Goal: Information Seeking & Learning: Compare options

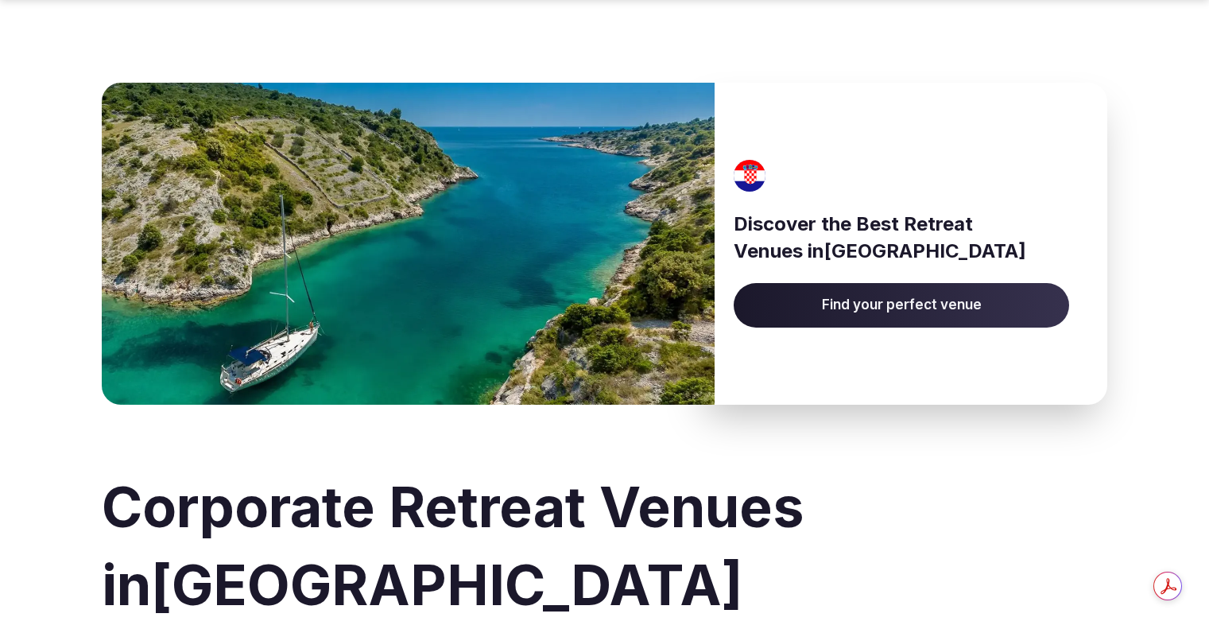
scroll to position [795, 0]
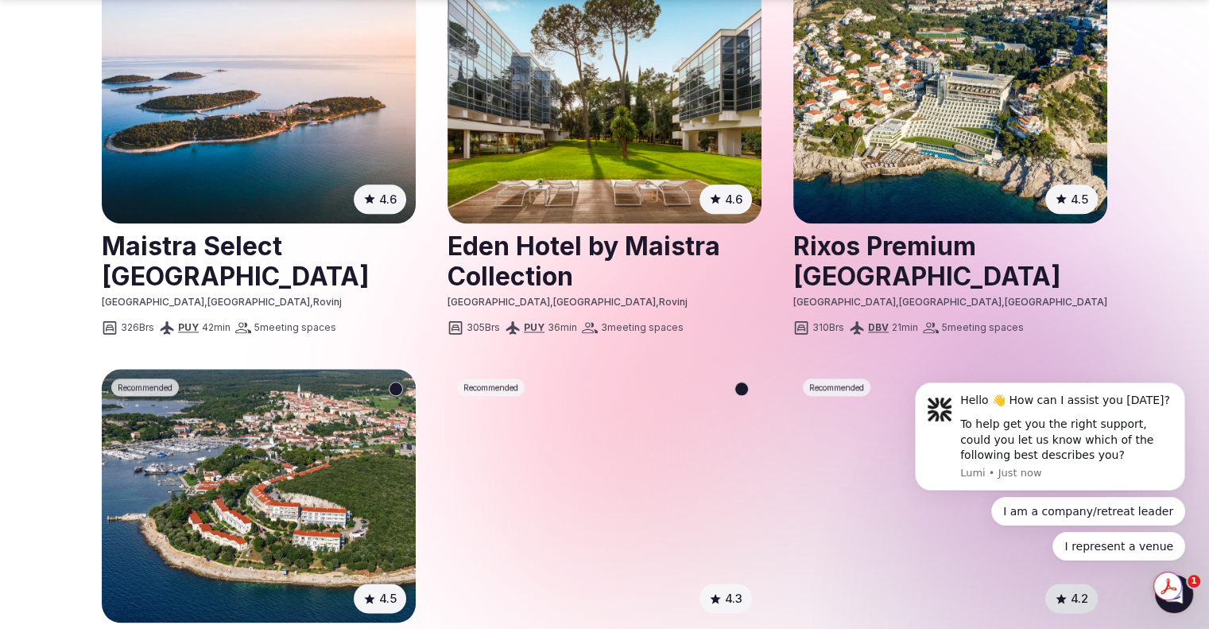
scroll to position [1988, 0]
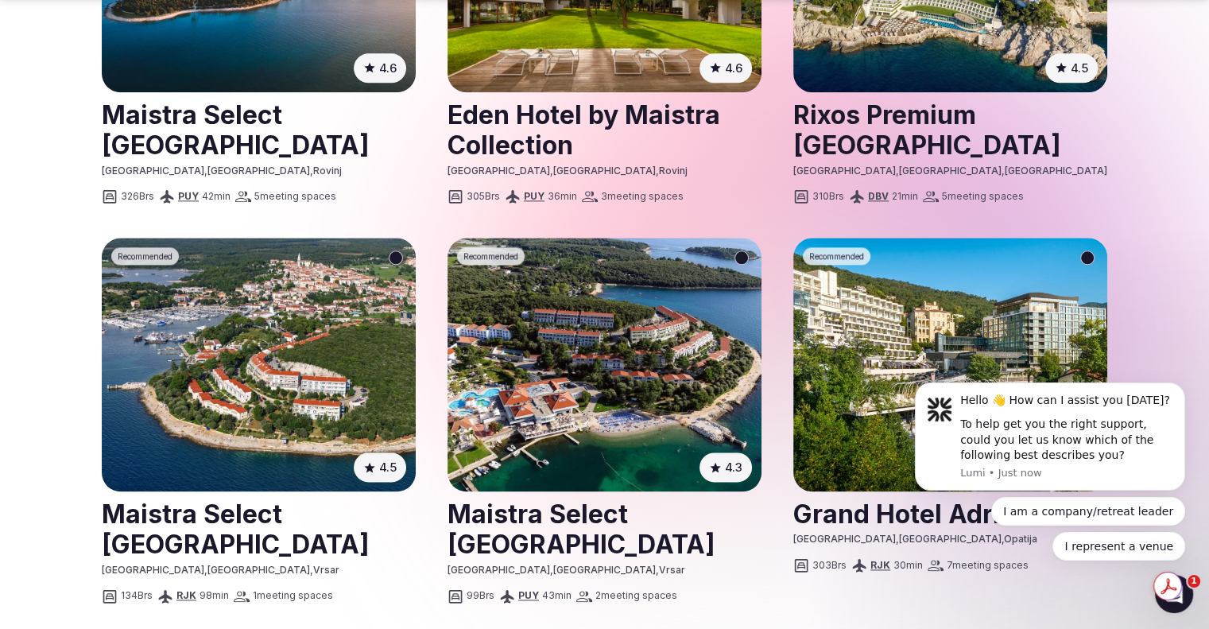
click at [462, 493] on link at bounding box center [605, 528] width 314 height 71
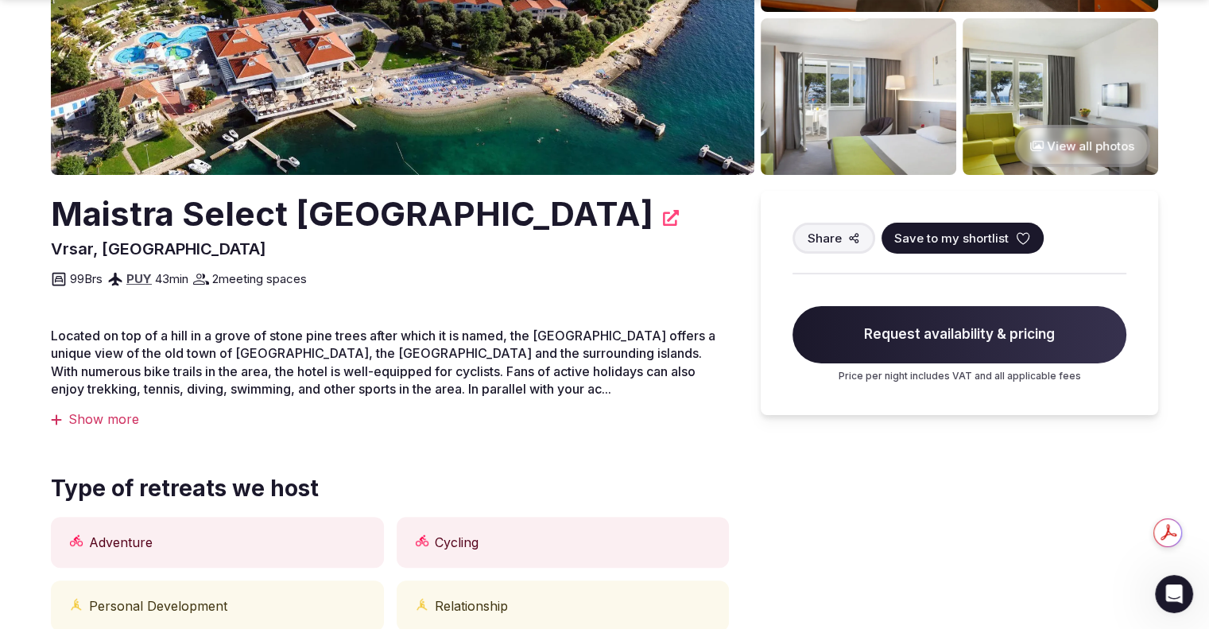
scroll to position [318, 0]
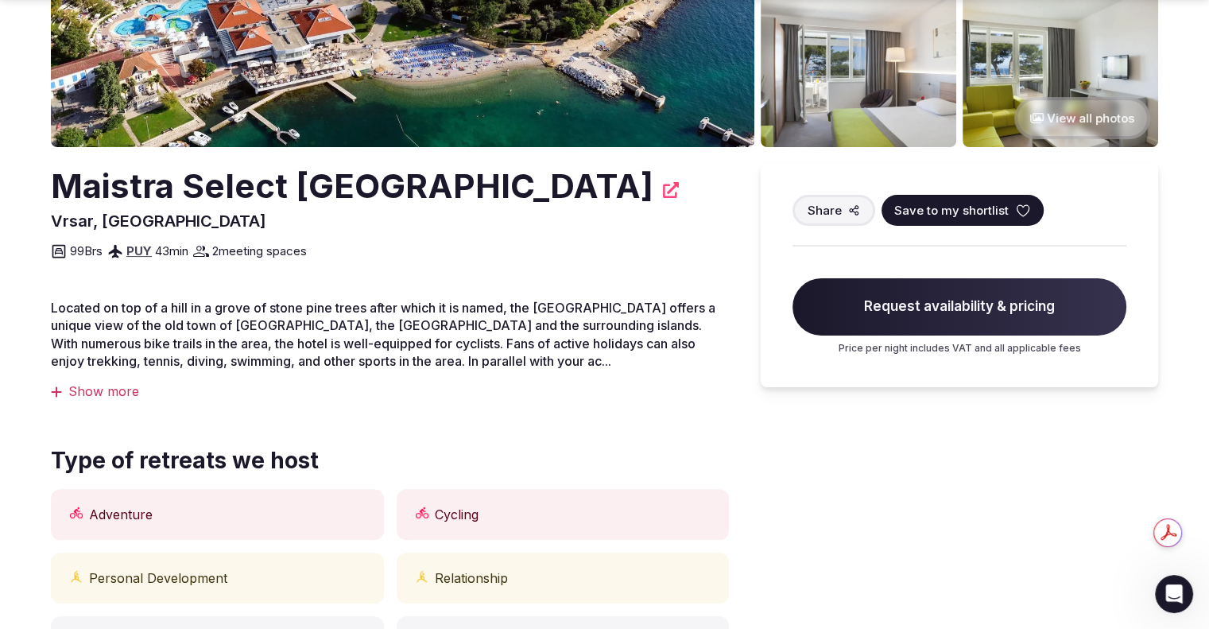
click at [92, 398] on div "Show more" at bounding box center [390, 390] width 678 height 17
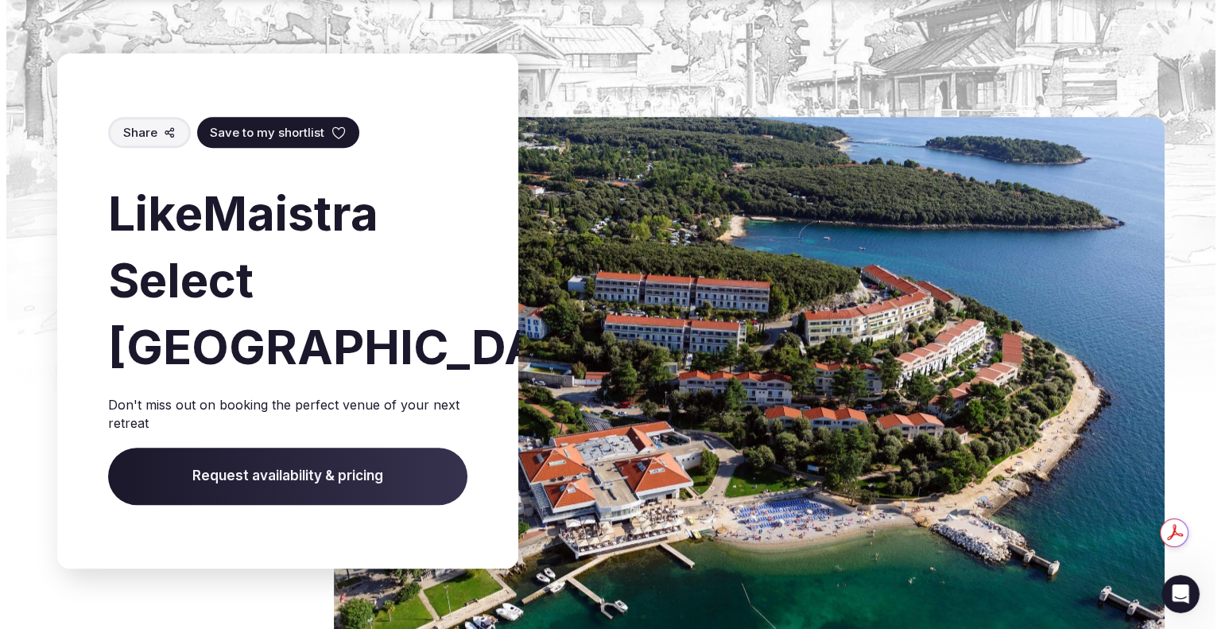
scroll to position [7713, 0]
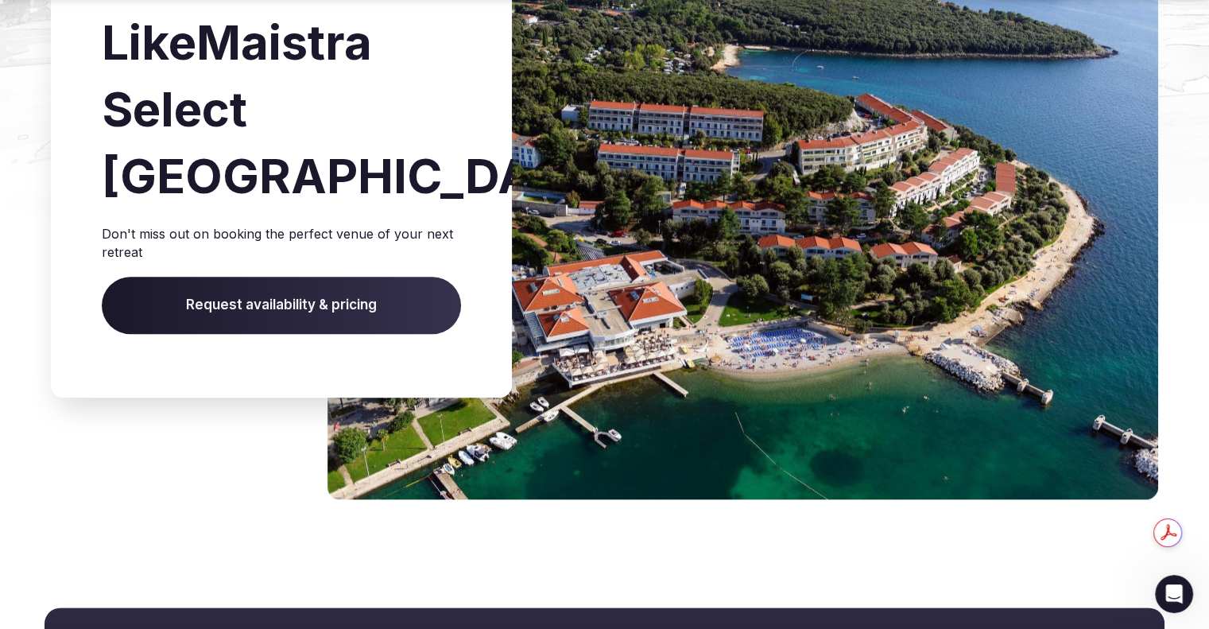
click at [258, 301] on span "Request availability & pricing" at bounding box center [281, 305] width 359 height 57
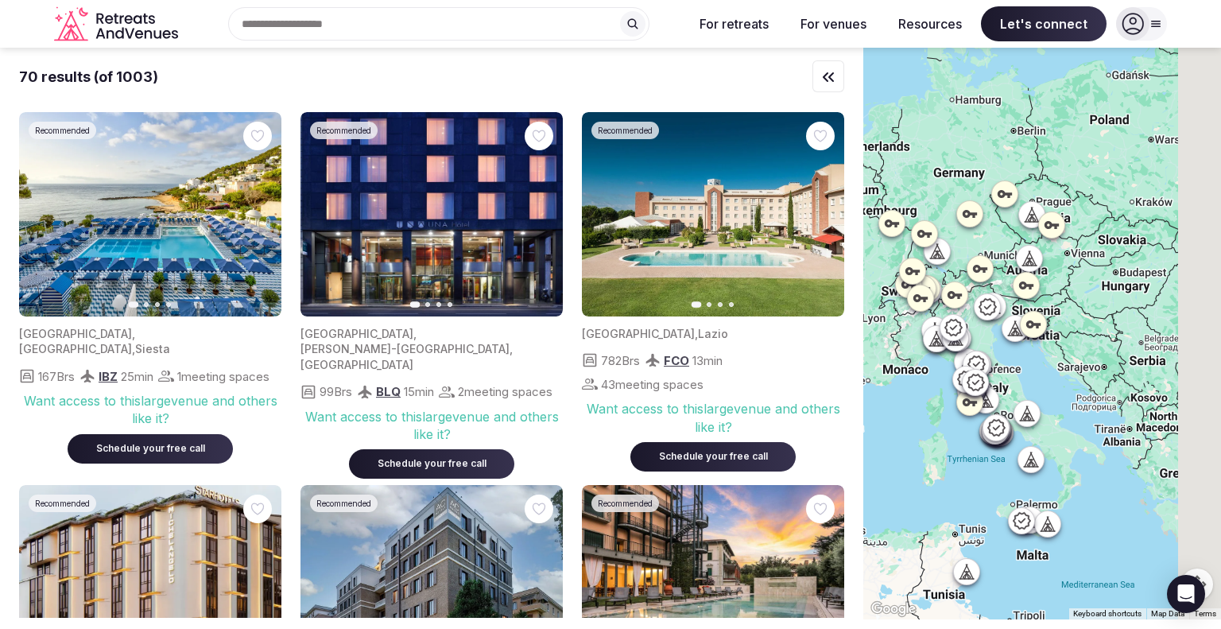
drag, startPoint x: 1054, startPoint y: 336, endPoint x: 926, endPoint y: 465, distance: 181.0
click at [926, 465] on div at bounding box center [1043, 334] width 358 height 572
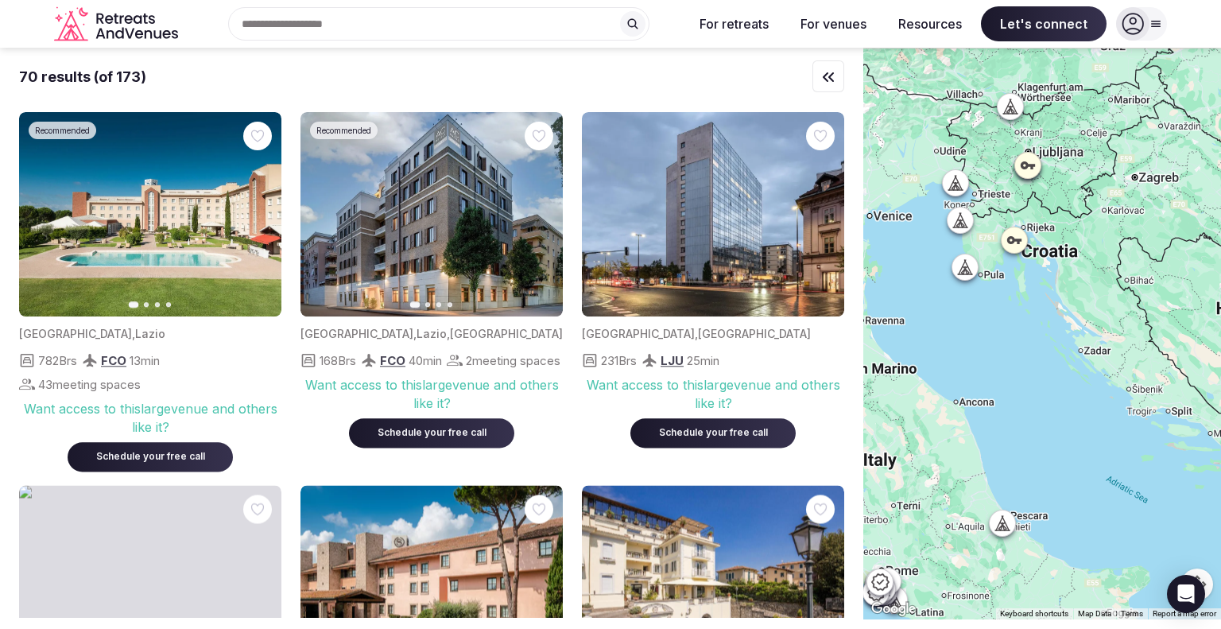
drag, startPoint x: 975, startPoint y: 316, endPoint x: 979, endPoint y: 343, distance: 27.3
click at [979, 343] on div at bounding box center [1043, 334] width 358 height 572
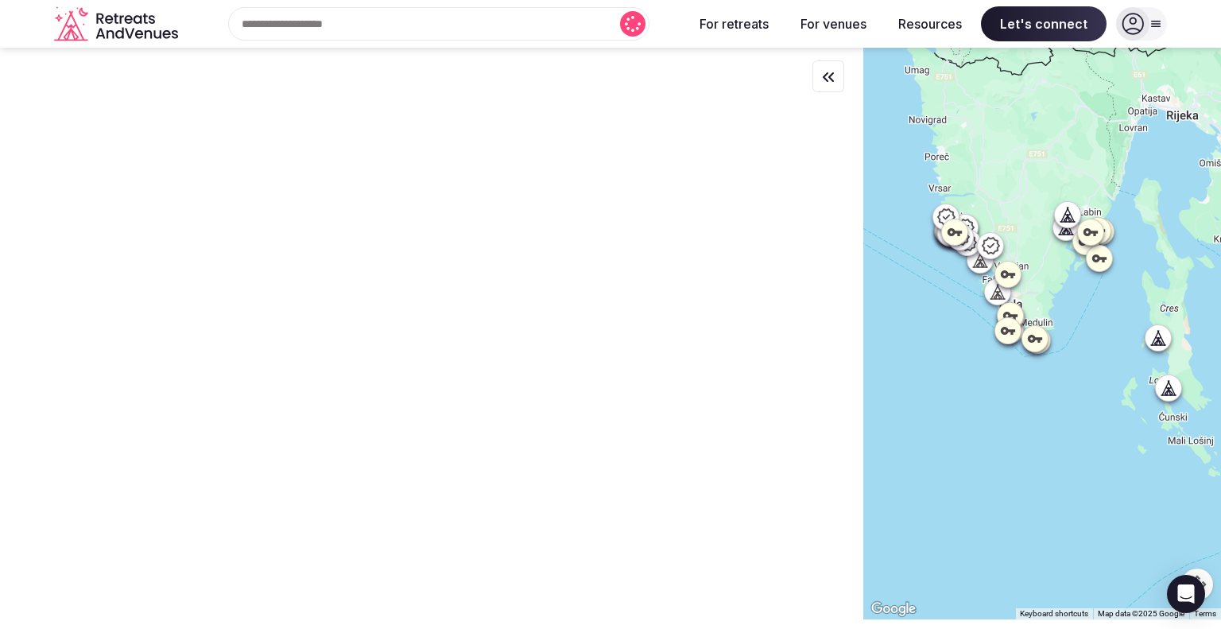
drag, startPoint x: 1021, startPoint y: 293, endPoint x: 984, endPoint y: 441, distance: 153.1
click at [984, 441] on div at bounding box center [1043, 334] width 358 height 572
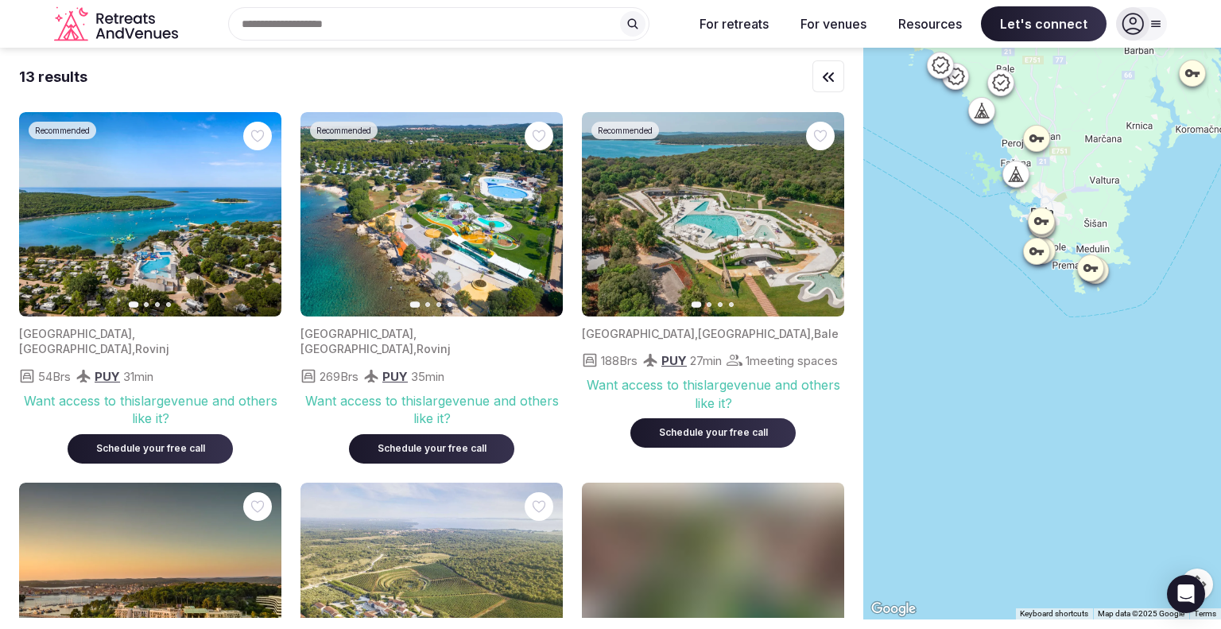
click at [1017, 174] on icon at bounding box center [1013, 173] width 7 height 14
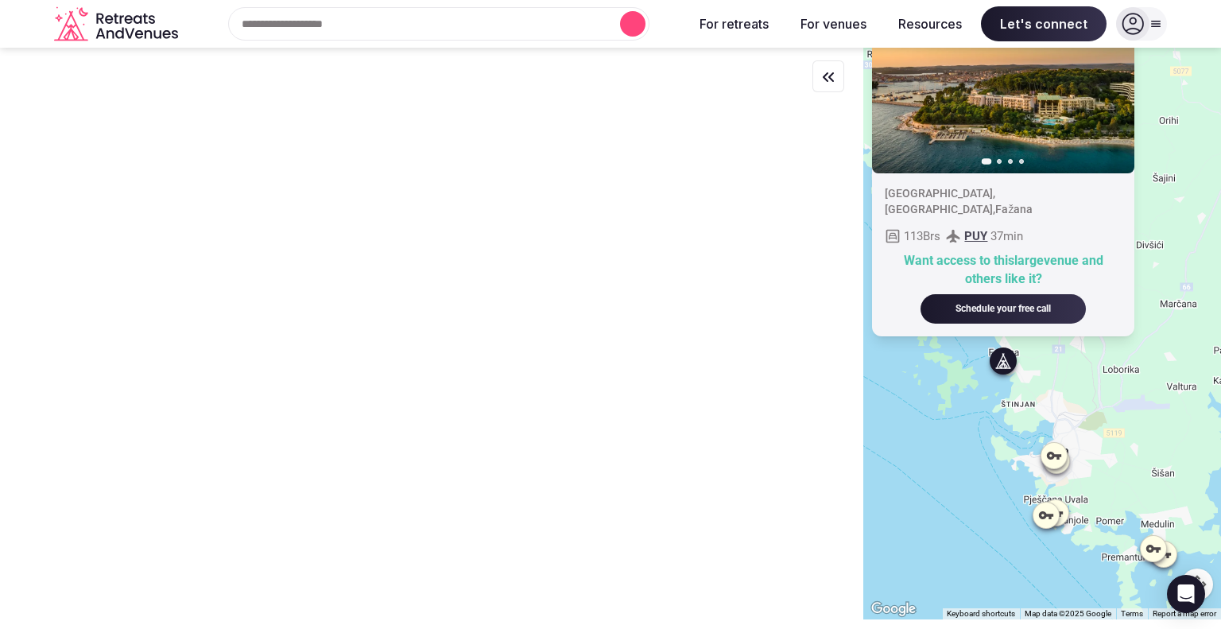
drag, startPoint x: 935, startPoint y: 286, endPoint x: 919, endPoint y: 487, distance: 201.0
click at [919, 487] on div "Previous slide Next slide [GEOGRAPHIC_DATA] , [GEOGRAPHIC_DATA] , [GEOGRAPHIC_D…" at bounding box center [1043, 334] width 358 height 572
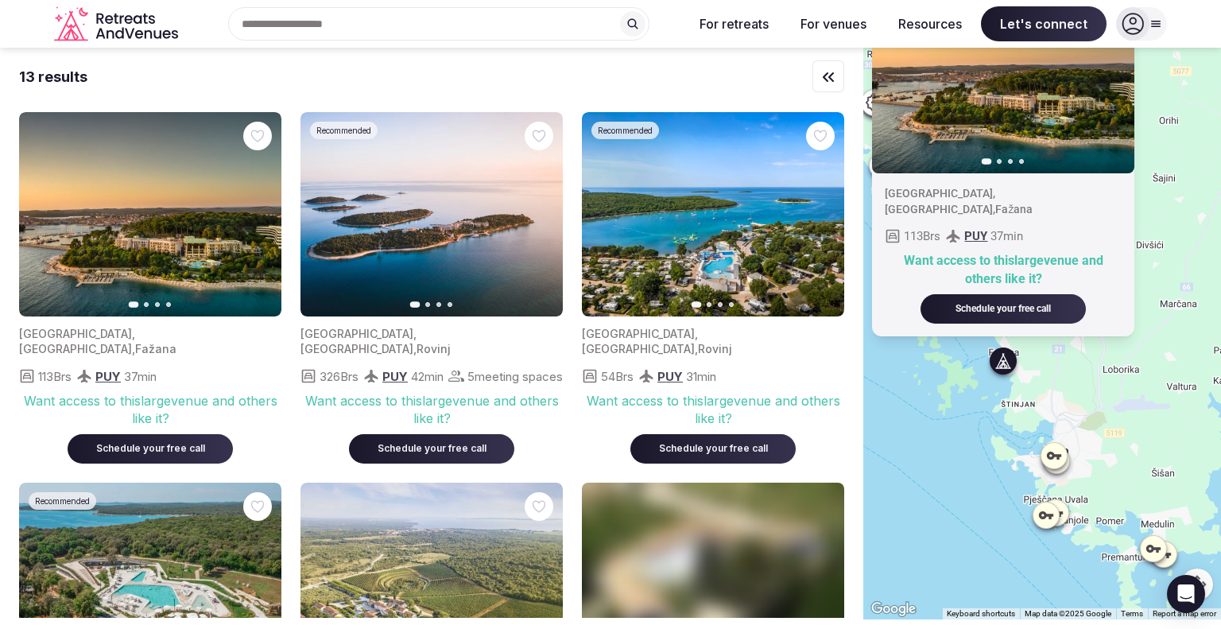
click at [1054, 455] on icon at bounding box center [1054, 455] width 14 height 8
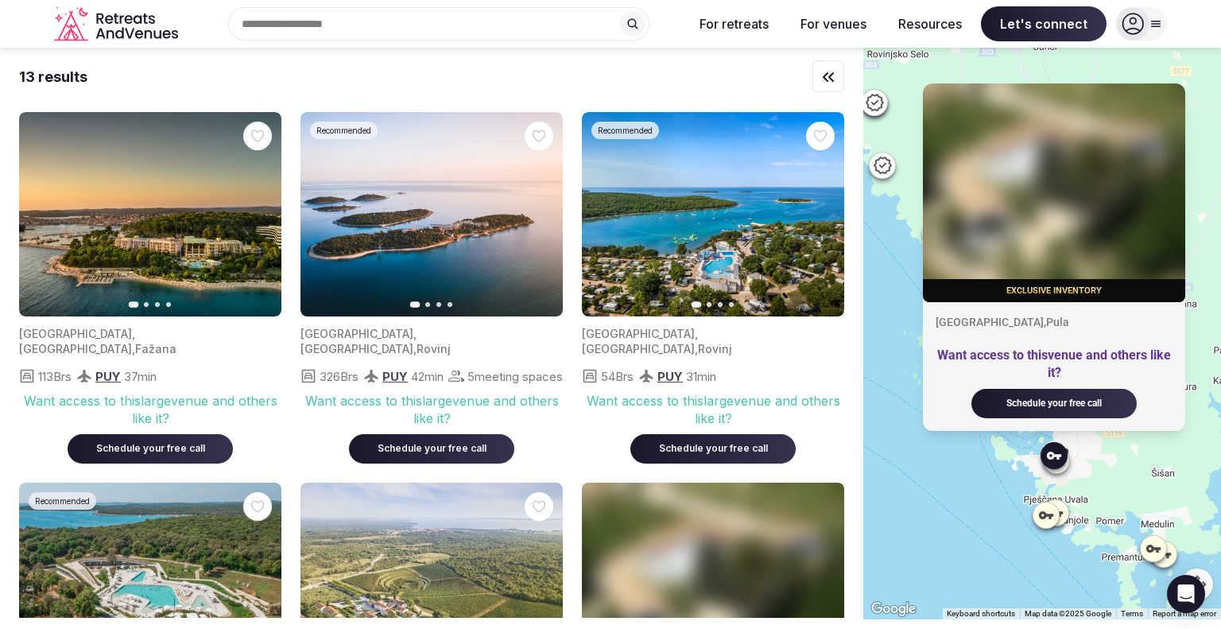
click at [1054, 514] on icon at bounding box center [1046, 515] width 14 height 8
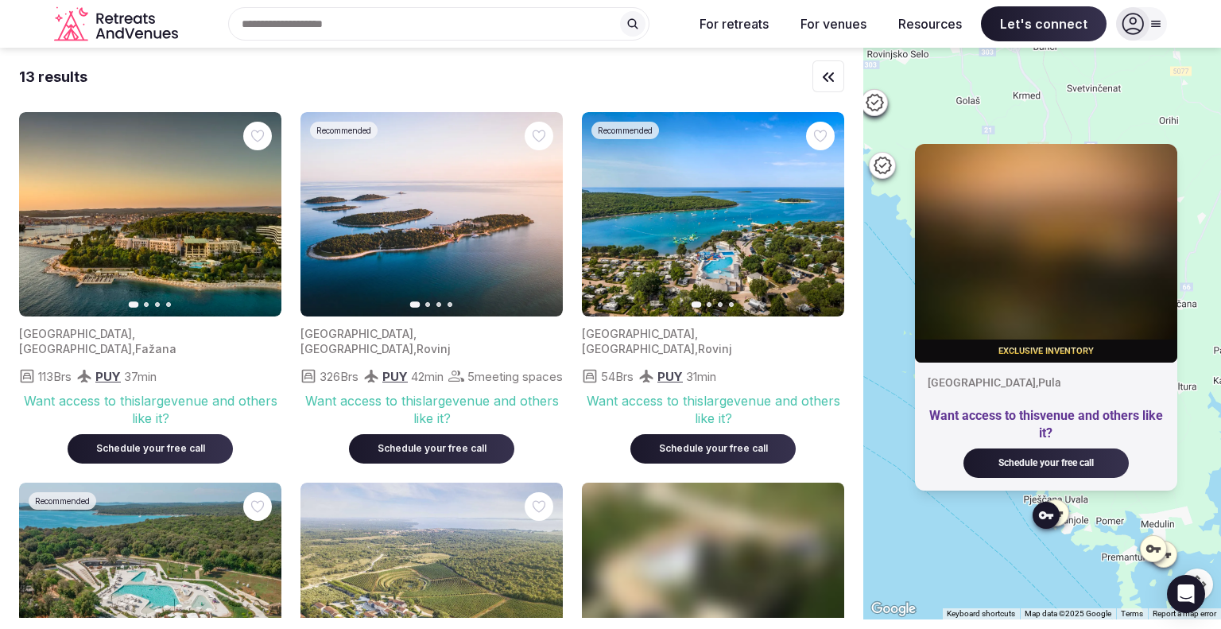
click at [982, 524] on div "Exclusive inventory [GEOGRAPHIC_DATA] , Pula Want access to this venue and othe…" at bounding box center [1043, 334] width 358 height 572
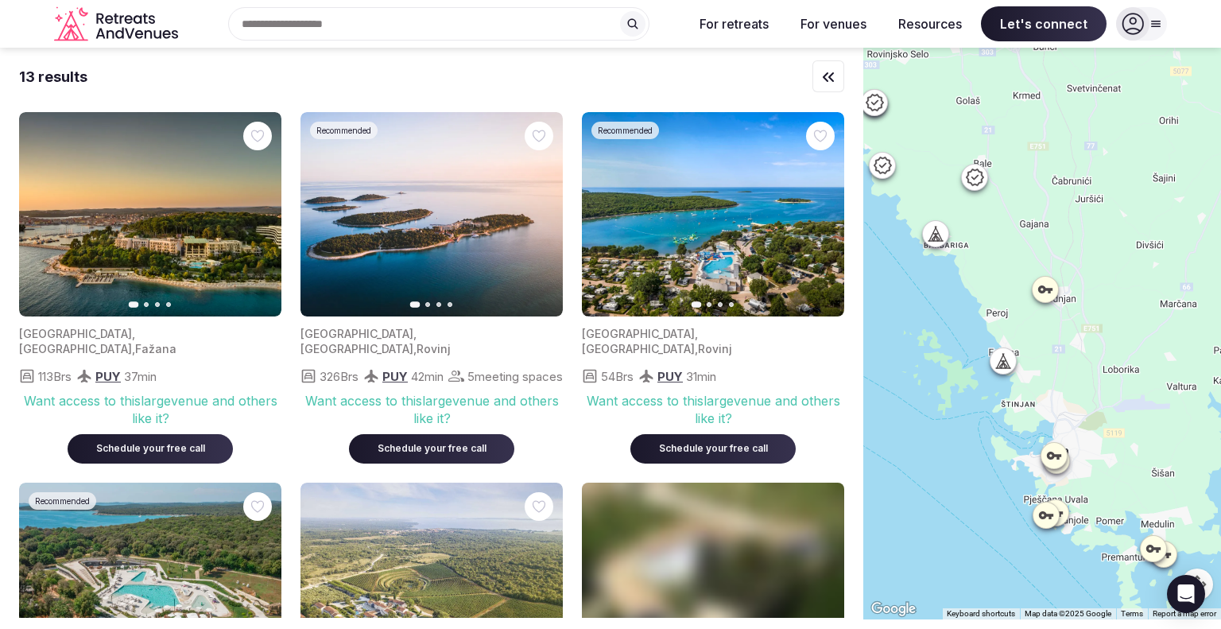
click at [943, 240] on icon at bounding box center [936, 240] width 14 height 0
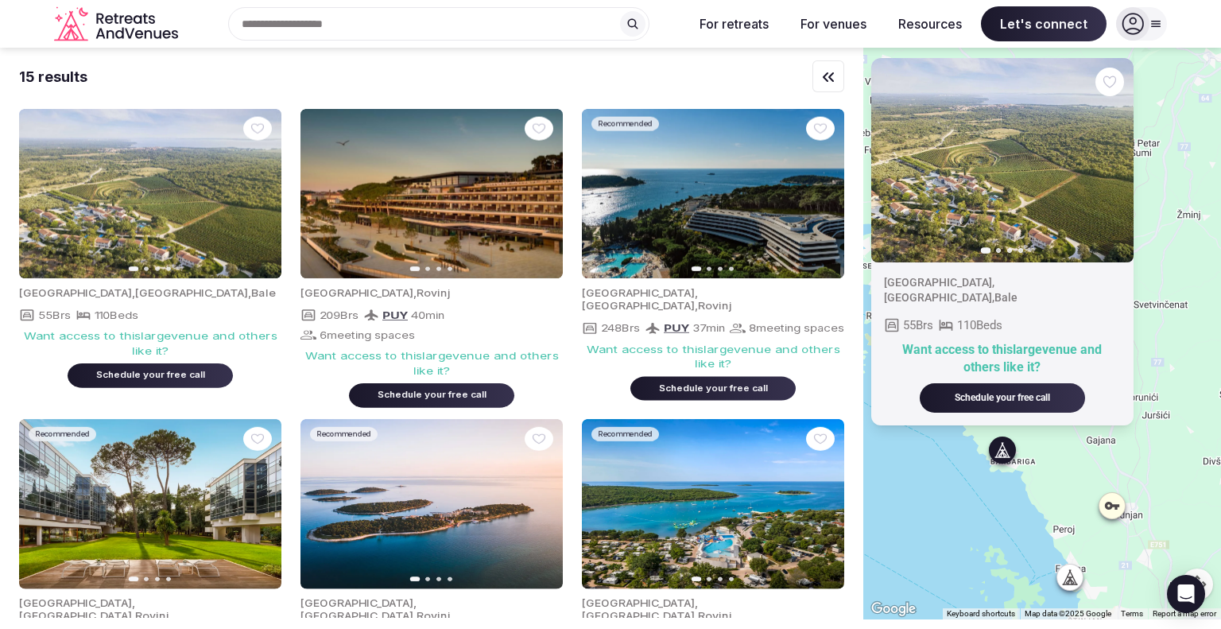
drag, startPoint x: 920, startPoint y: 343, endPoint x: 986, endPoint y: 553, distance: 220.0
click at [986, 553] on div "Previous slide Next slide [GEOGRAPHIC_DATA] , [GEOGRAPHIC_DATA] , Bale 55 Brs 1…" at bounding box center [1043, 334] width 358 height 572
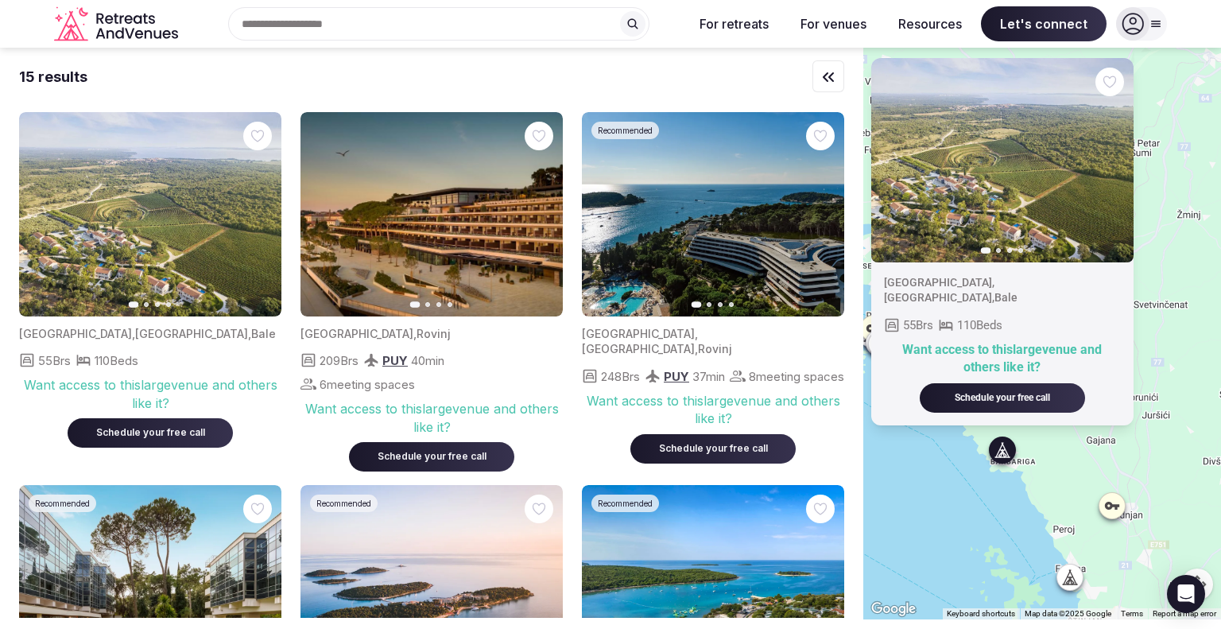
click at [949, 486] on div "Previous slide Next slide [GEOGRAPHIC_DATA] , [GEOGRAPHIC_DATA] , Bale 55 Brs 1…" at bounding box center [1043, 334] width 358 height 572
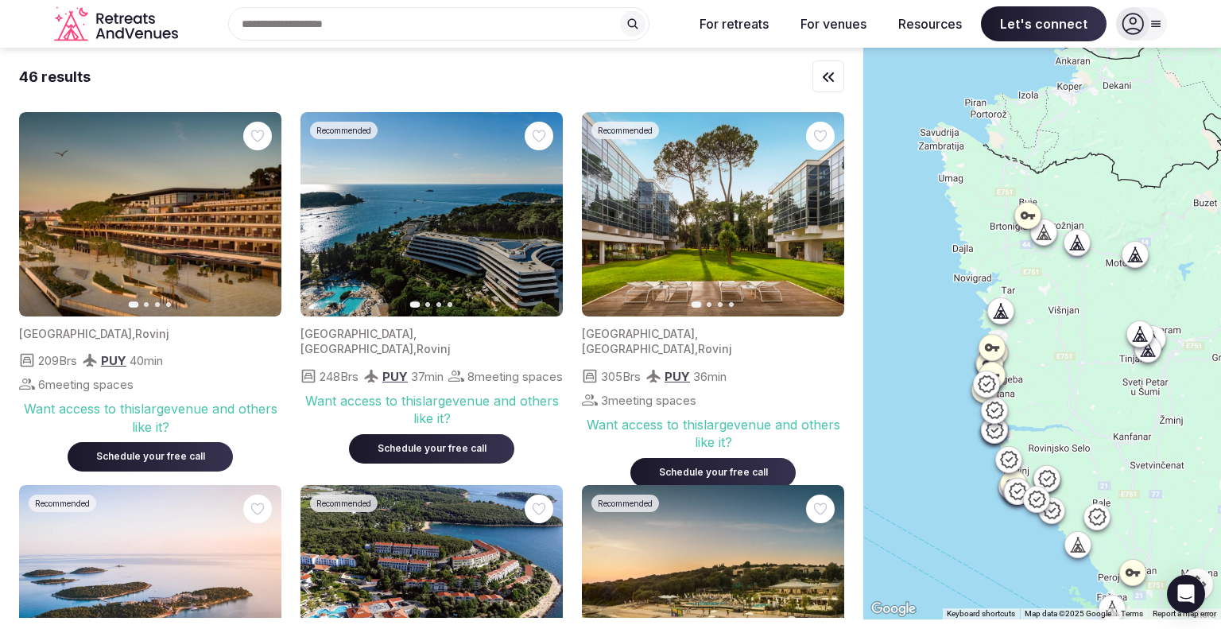
drag, startPoint x: 913, startPoint y: 468, endPoint x: 1031, endPoint y: 554, distance: 146.8
click at [1031, 554] on div at bounding box center [1043, 334] width 358 height 572
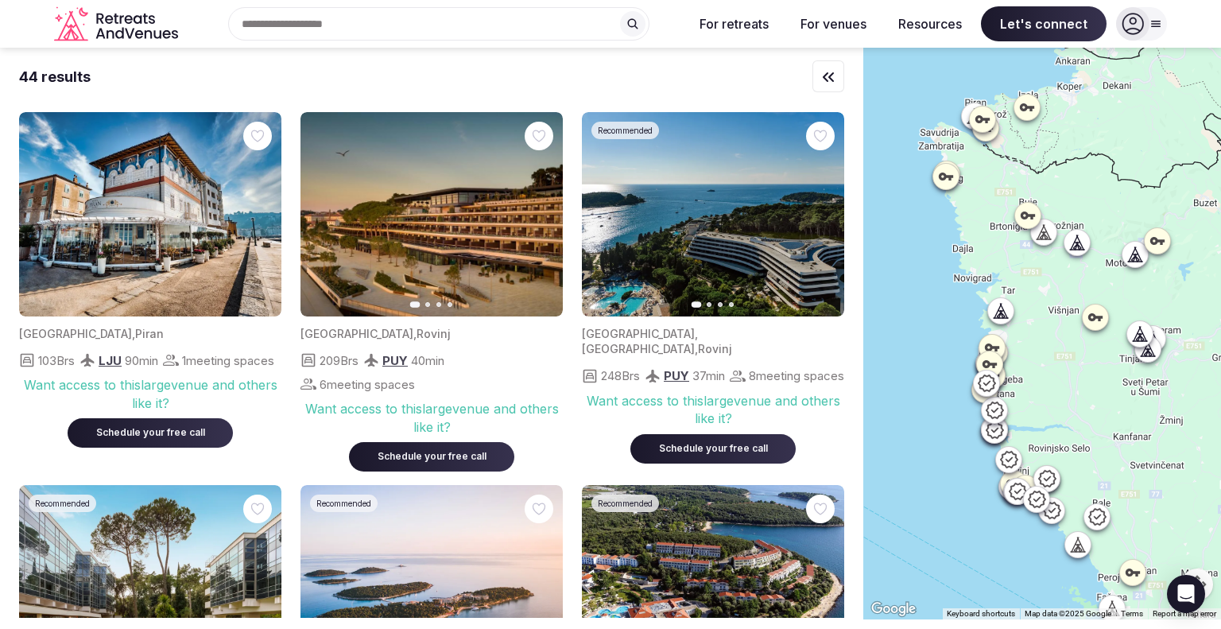
click at [1009, 311] on icon at bounding box center [1001, 310] width 16 height 16
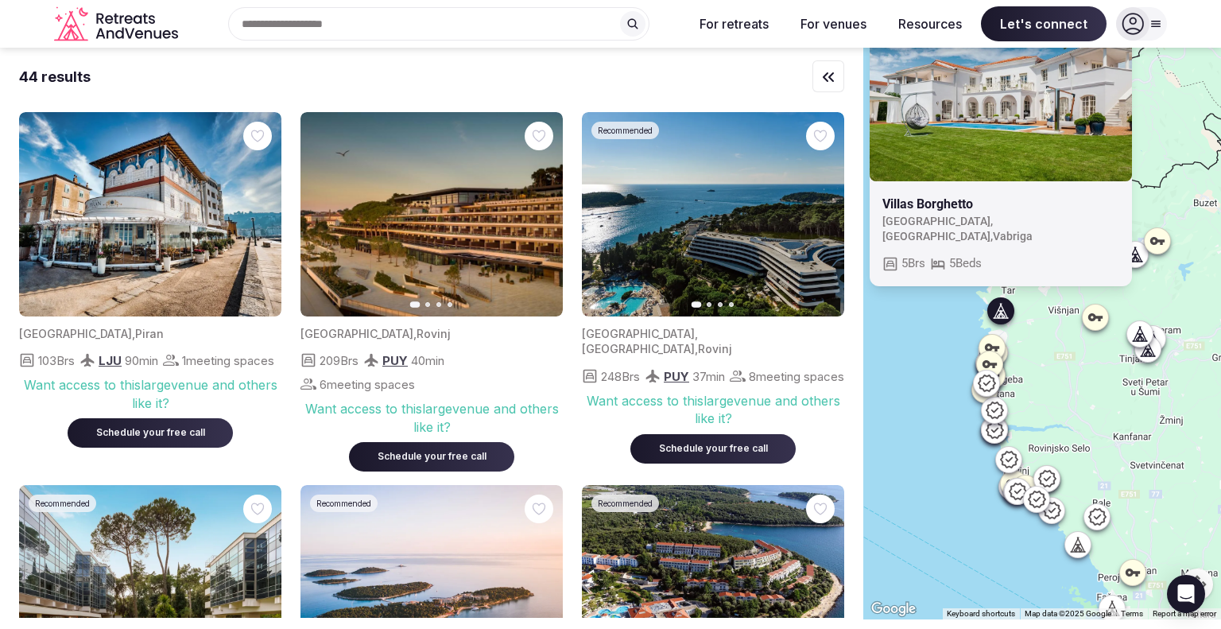
click at [1147, 340] on icon at bounding box center [1140, 340] width 14 height 0
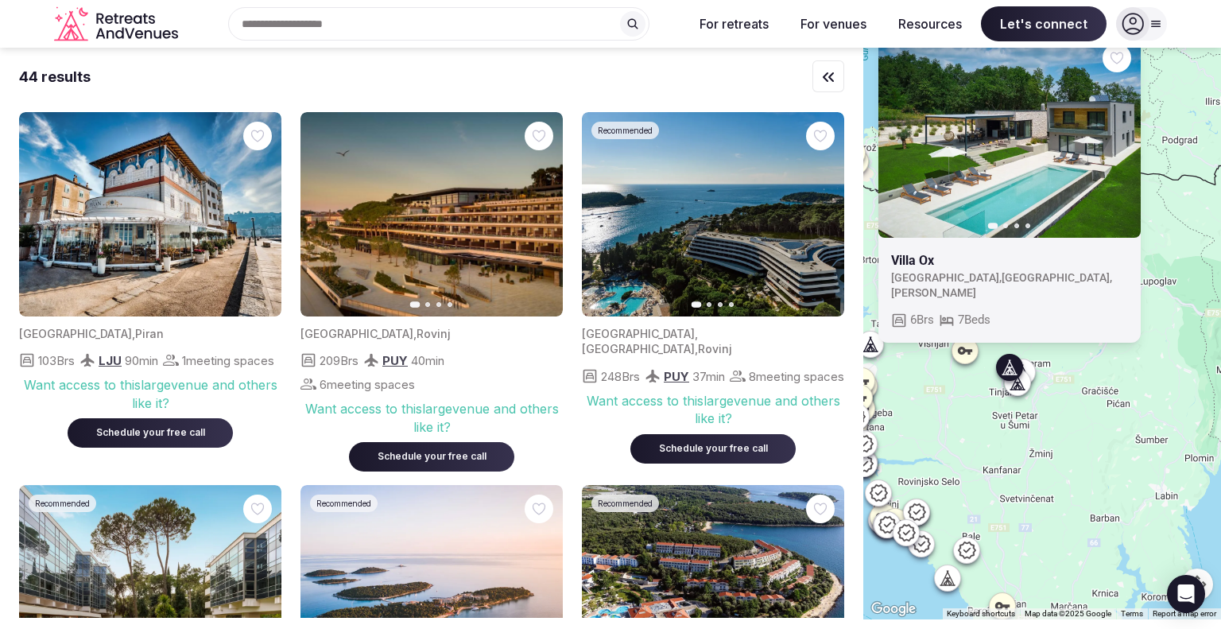
drag, startPoint x: 1124, startPoint y: 394, endPoint x: 993, endPoint y: 429, distance: 135.8
click at [993, 429] on div "Previous slide Next slide [GEOGRAPHIC_DATA] , [GEOGRAPHIC_DATA] , Brajkovići 6 …" at bounding box center [1043, 334] width 358 height 572
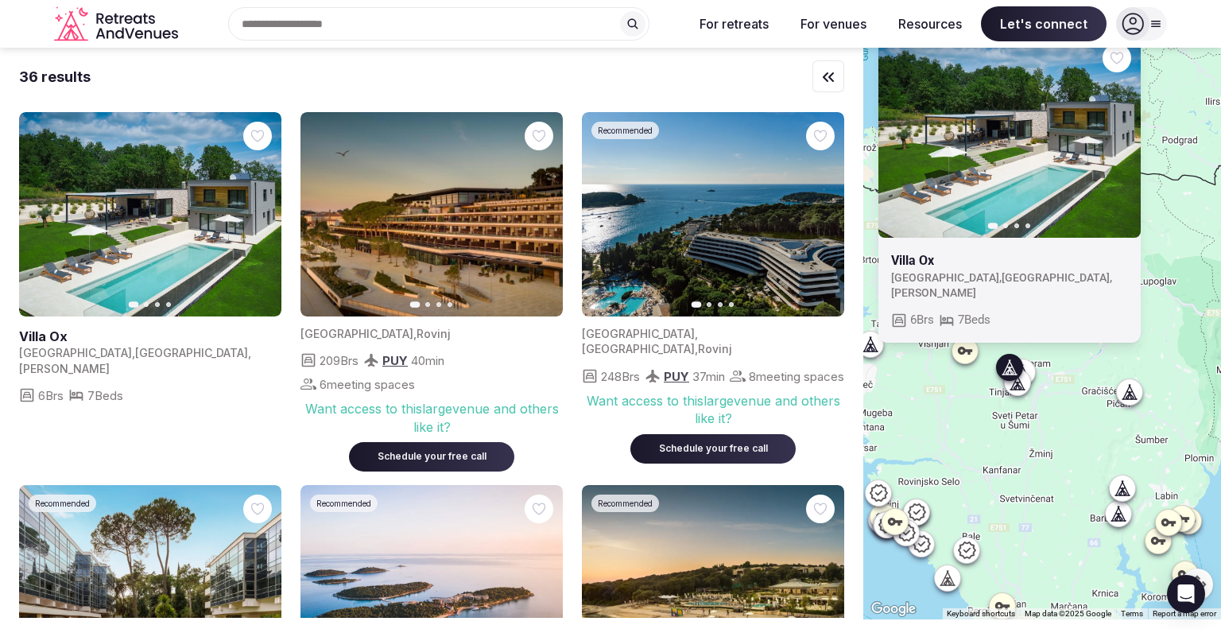
click at [1030, 392] on div at bounding box center [1017, 382] width 25 height 25
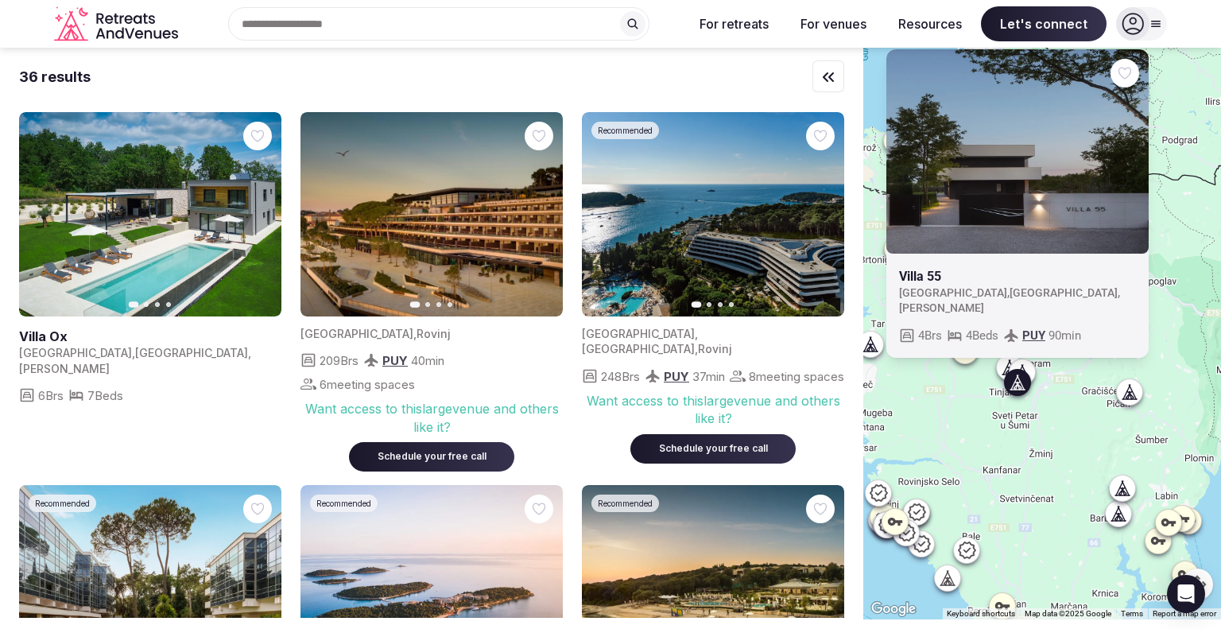
click at [1030, 364] on icon at bounding box center [1023, 372] width 16 height 16
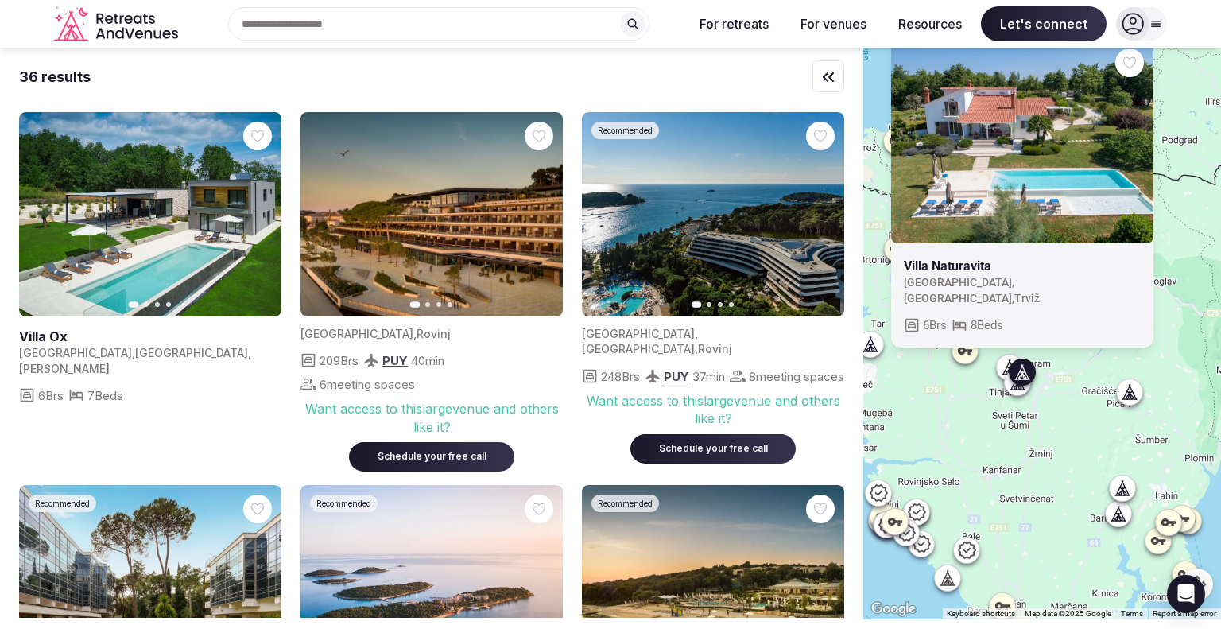
click at [1138, 394] on icon at bounding box center [1130, 392] width 16 height 16
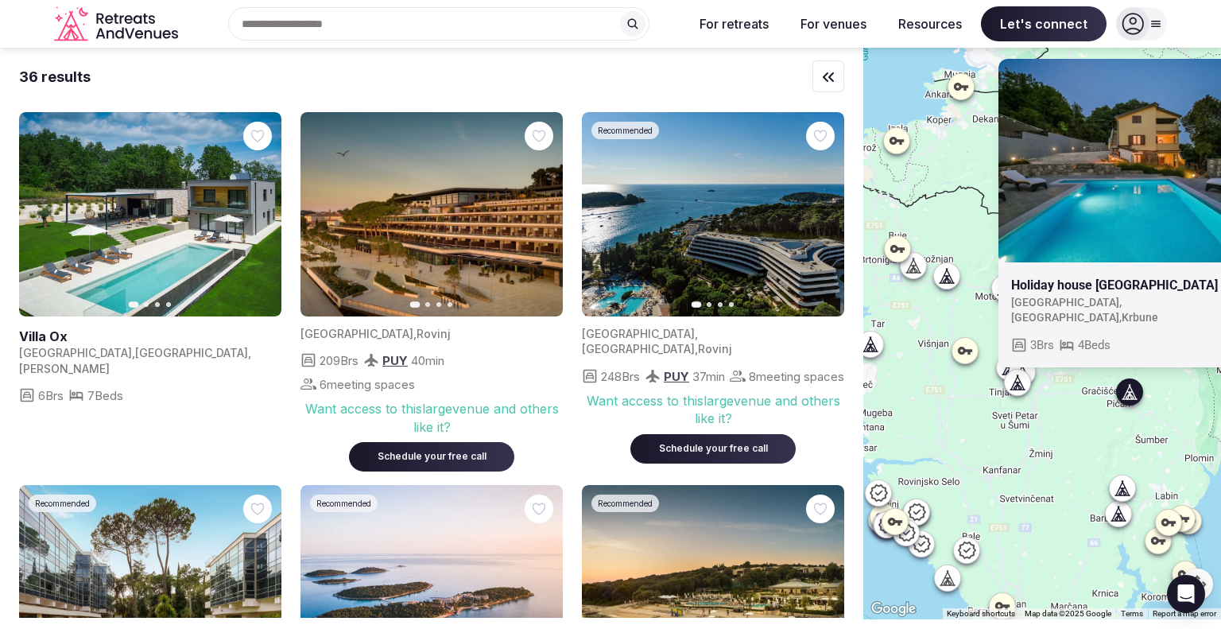
click at [1131, 490] on icon at bounding box center [1123, 487] width 16 height 16
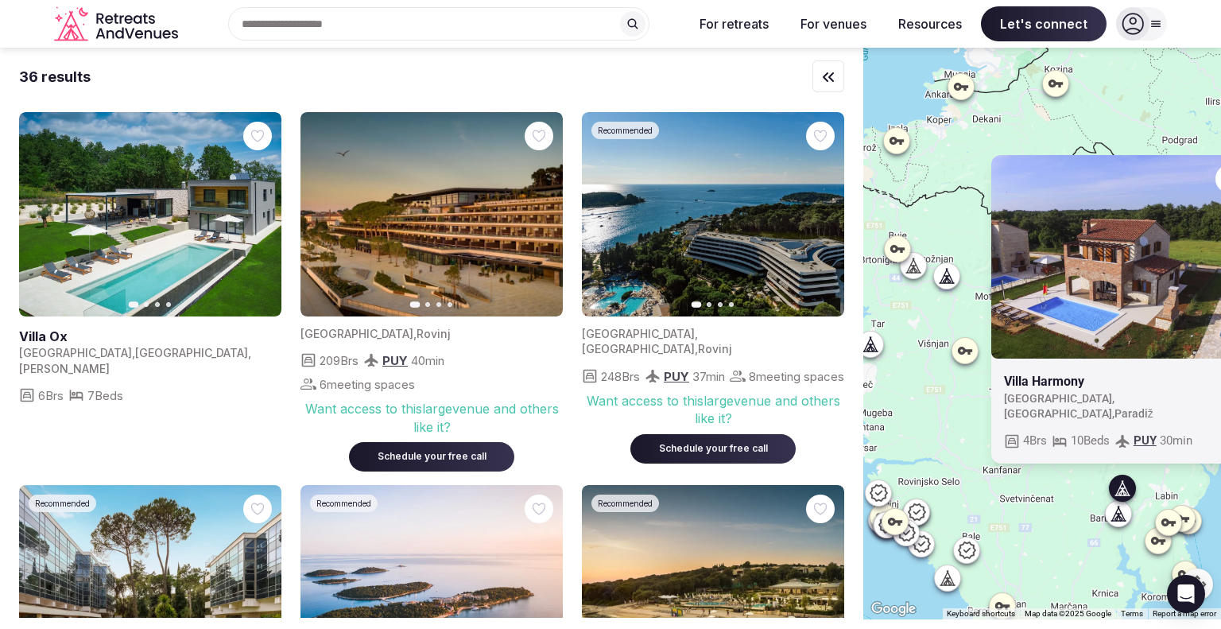
click at [1119, 518] on icon at bounding box center [1117, 517] width 4 height 6
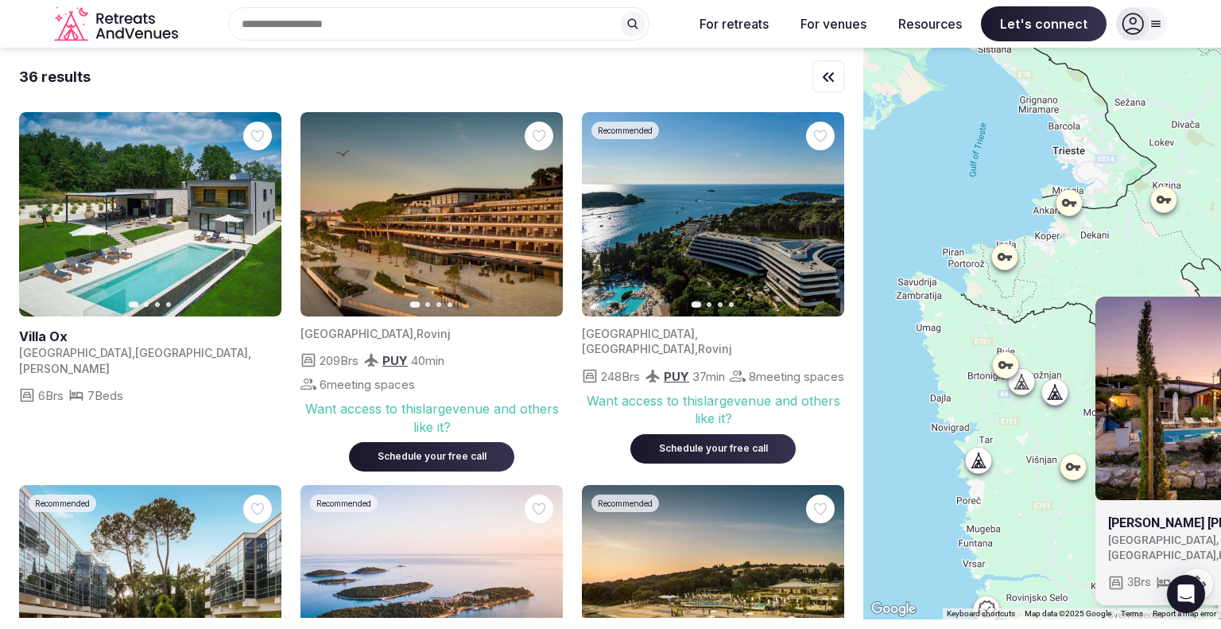
drag, startPoint x: 950, startPoint y: 390, endPoint x: 1060, endPoint y: 513, distance: 164.4
click at [1060, 513] on div "[PERSON_NAME][GEOGRAPHIC_DATA][PERSON_NAME] , [GEOGRAPHIC_DATA] , Kunj 3 Brs 3 …" at bounding box center [1043, 334] width 358 height 572
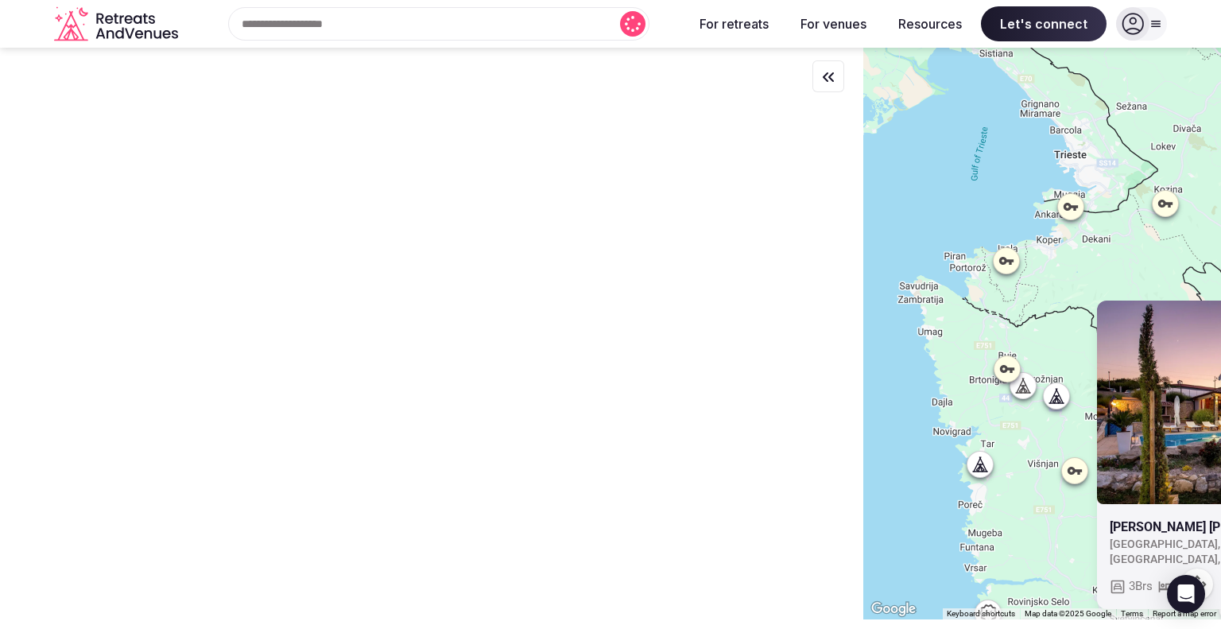
click at [1061, 400] on div "[PERSON_NAME][GEOGRAPHIC_DATA][PERSON_NAME] , [GEOGRAPHIC_DATA] , Kunj 3 Brs 3 …" at bounding box center [1043, 334] width 358 height 572
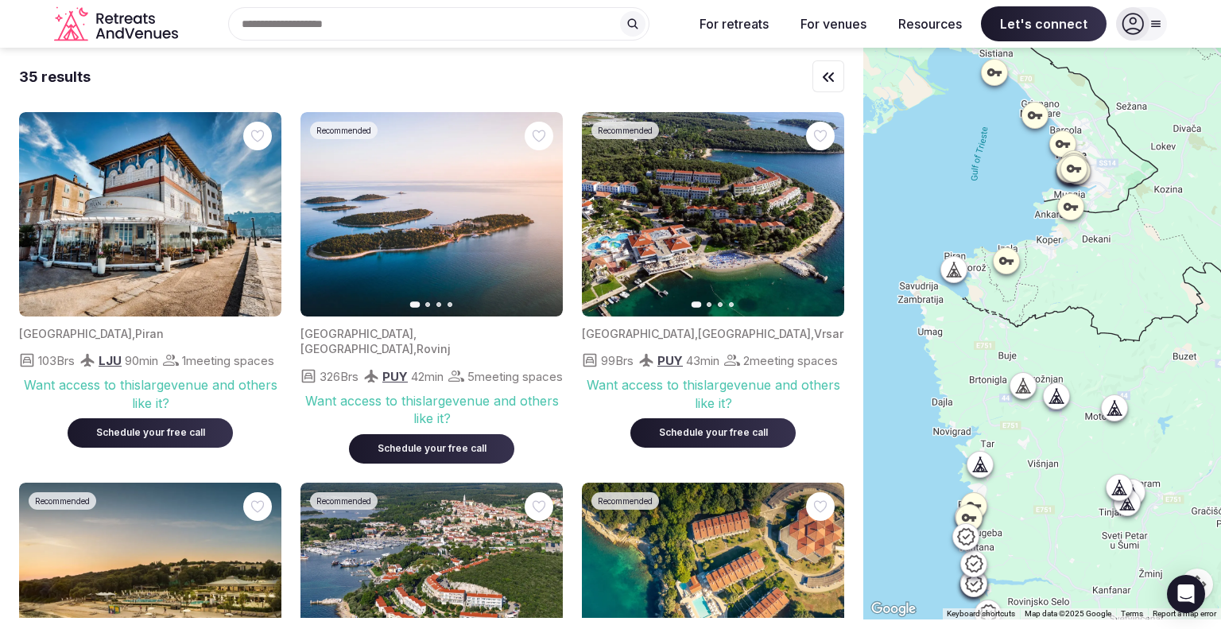
click at [1061, 392] on icon at bounding box center [1057, 395] width 16 height 16
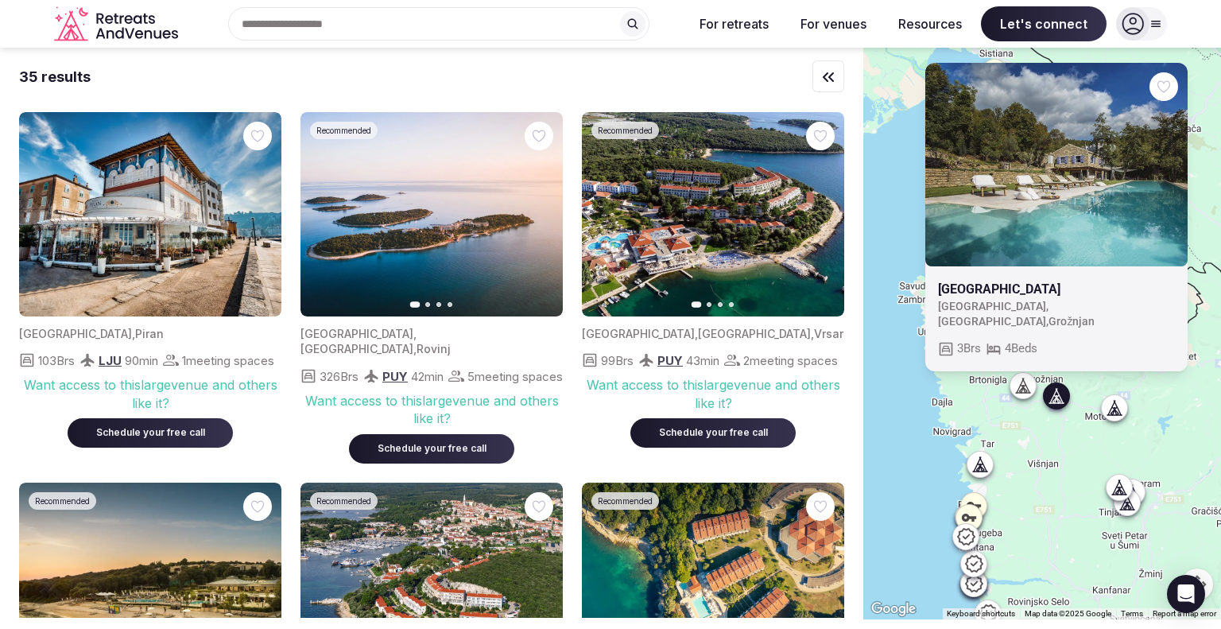
click at [1026, 386] on icon at bounding box center [1023, 386] width 5 height 2
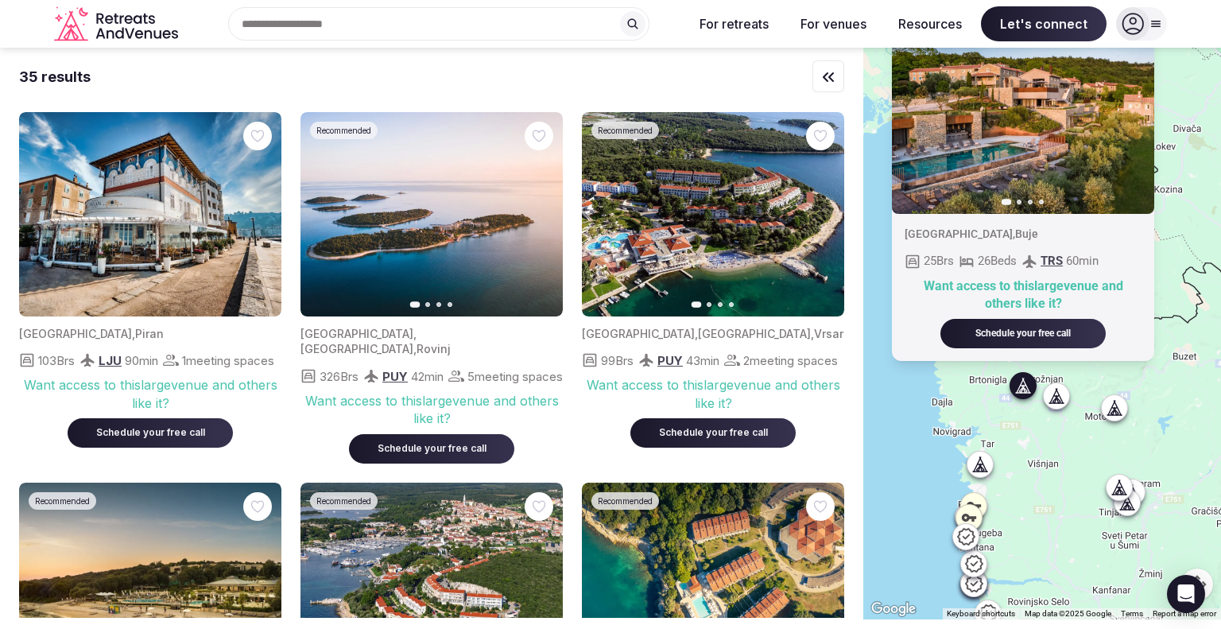
click at [1135, 107] on icon "button" at bounding box center [1132, 111] width 13 height 13
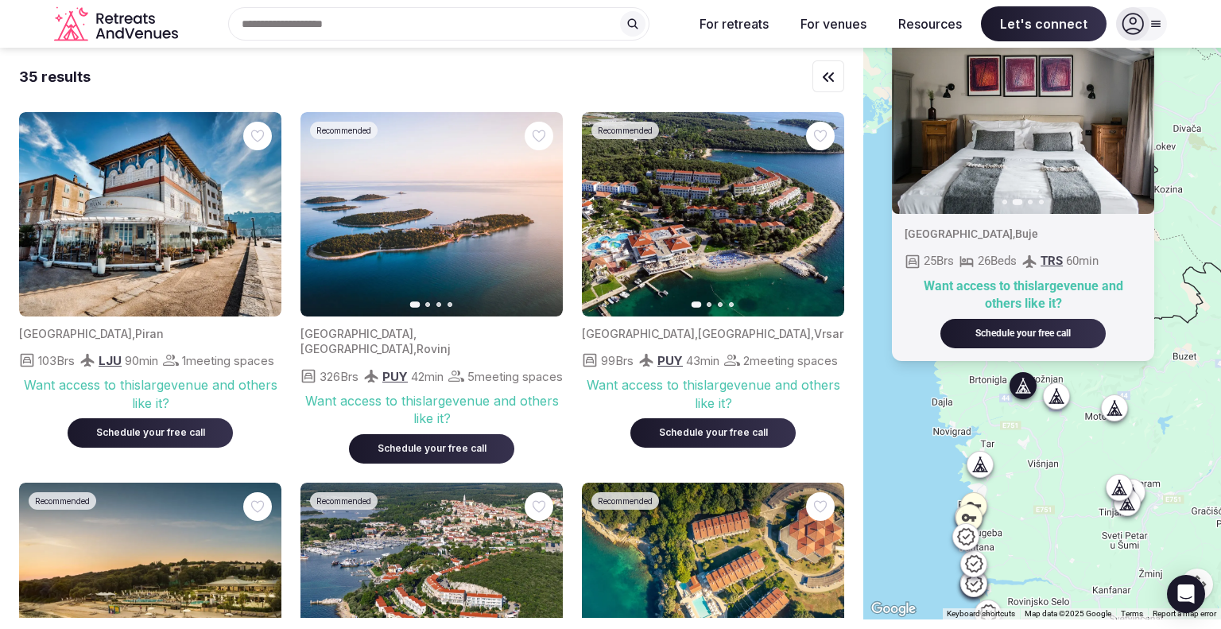
click at [1135, 107] on icon "button" at bounding box center [1132, 111] width 13 height 13
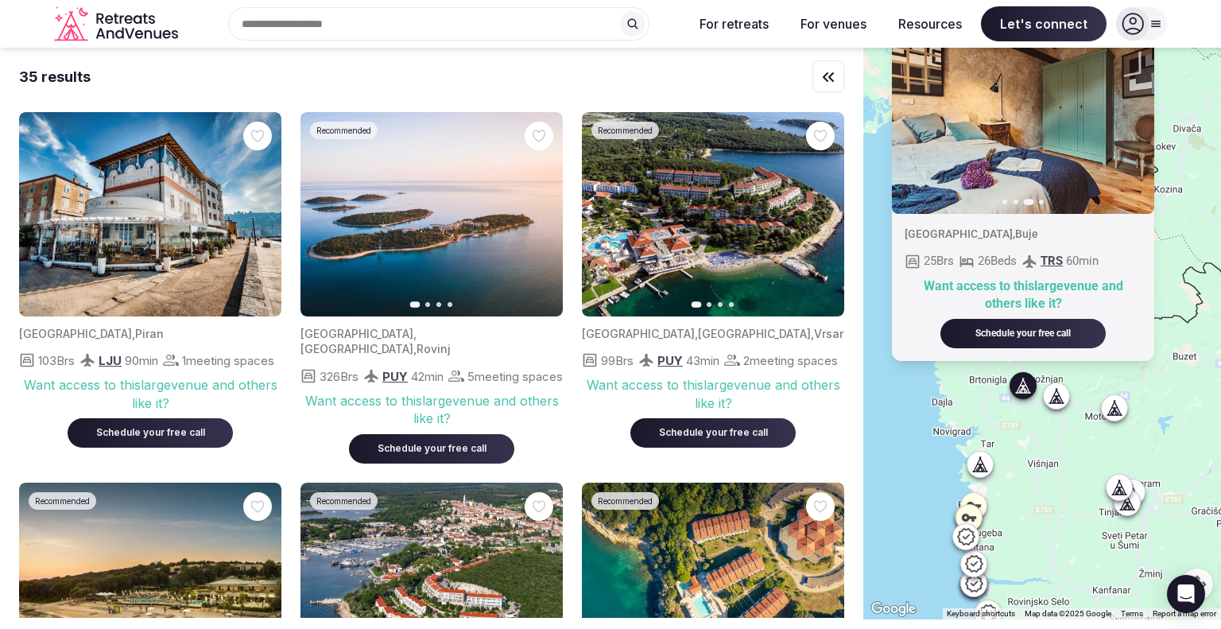
click at [1135, 107] on icon "button" at bounding box center [1132, 111] width 13 height 13
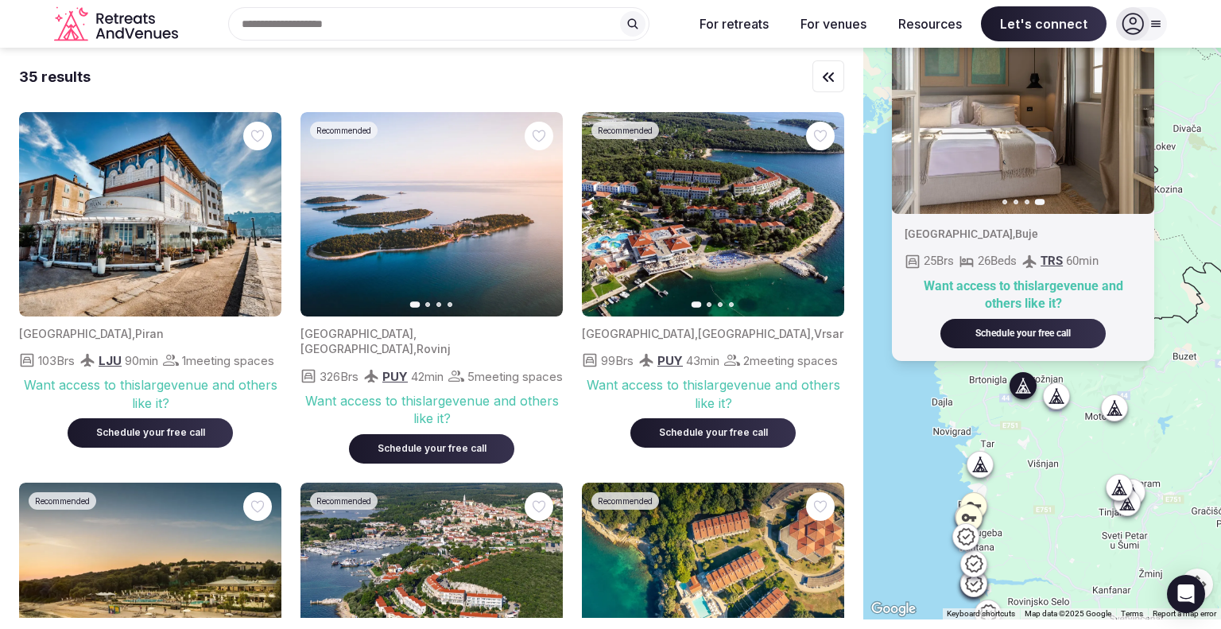
click at [1011, 134] on img at bounding box center [1023, 112] width 262 height 204
click at [913, 411] on div "Previous slide Next slide [GEOGRAPHIC_DATA] , Buje 25 Brs 26 Beds TRS 60 min Wa…" at bounding box center [1043, 334] width 358 height 572
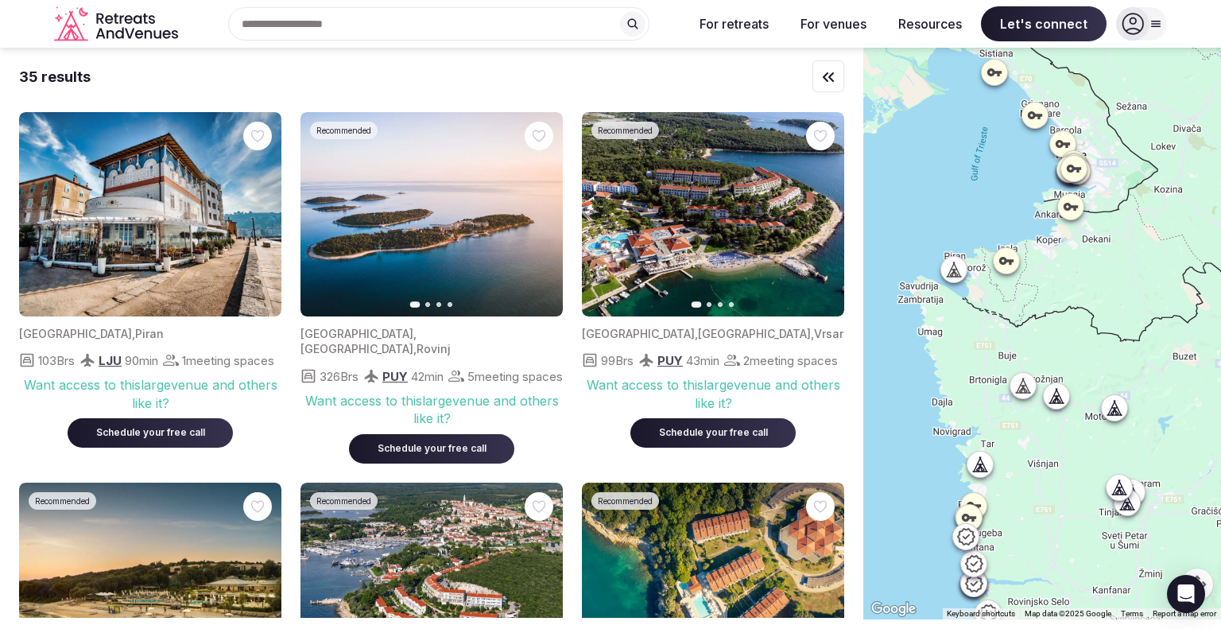
click at [962, 273] on icon at bounding box center [954, 270] width 16 height 16
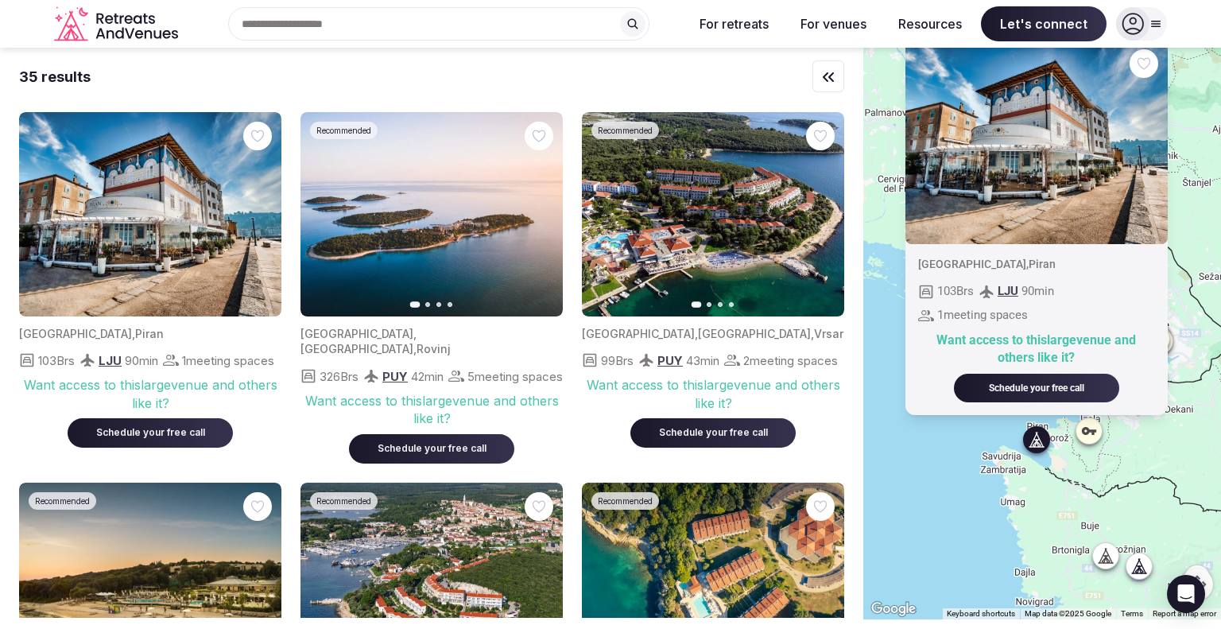
drag, startPoint x: 934, startPoint y: 312, endPoint x: 1017, endPoint y: 482, distance: 189.2
click at [1017, 482] on div "[GEOGRAPHIC_DATA] , Piran 103 Brs LJU 90 min 1 meeting spaces Want access to th…" at bounding box center [1043, 334] width 358 height 572
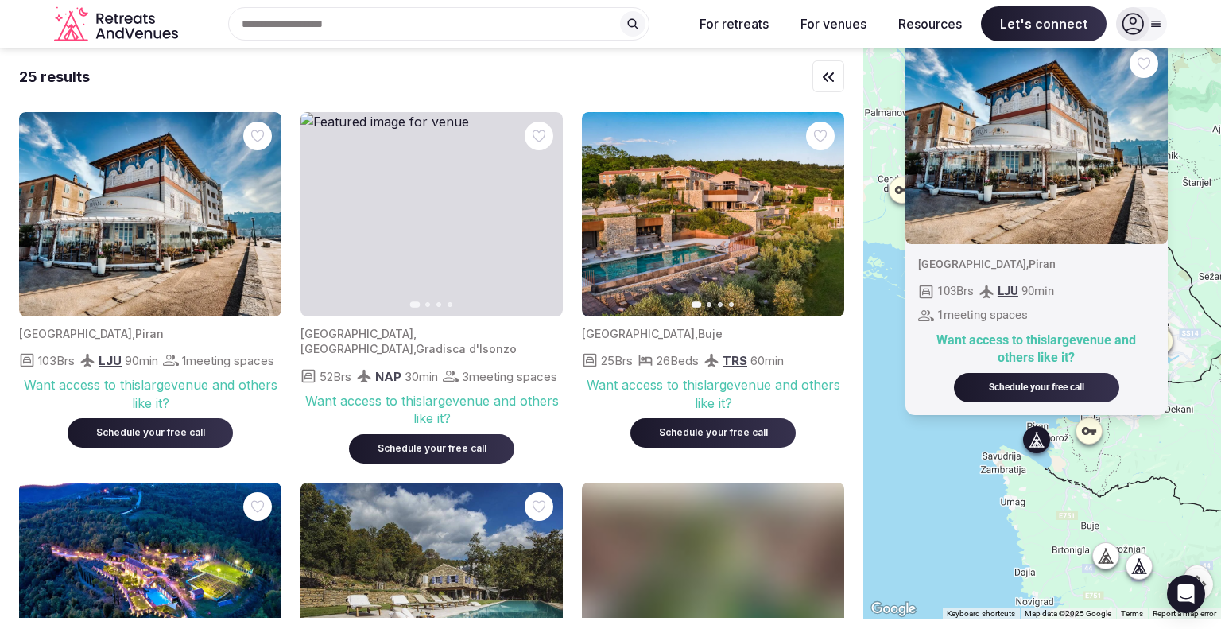
click at [1107, 558] on icon at bounding box center [1105, 560] width 4 height 6
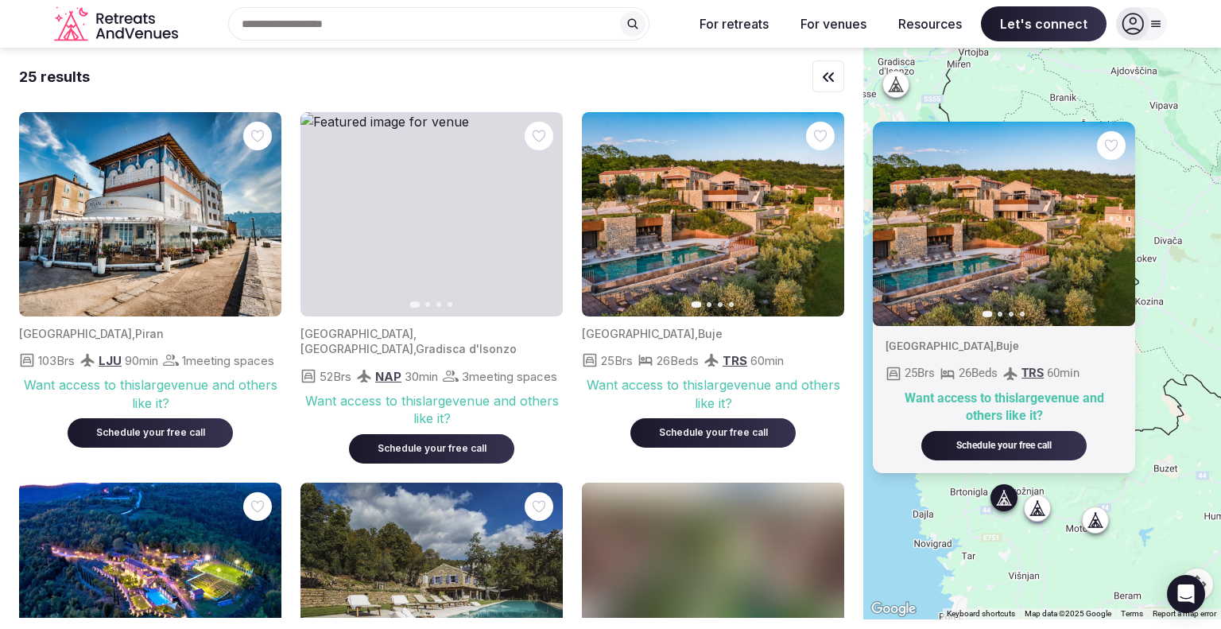
drag, startPoint x: 1019, startPoint y: 558, endPoint x: 912, endPoint y: 499, distance: 121.7
click at [912, 499] on div "Previous slide Next slide [GEOGRAPHIC_DATA] , Buje 25 Brs 26 Beds TRS 60 min Wa…" at bounding box center [1043, 334] width 358 height 572
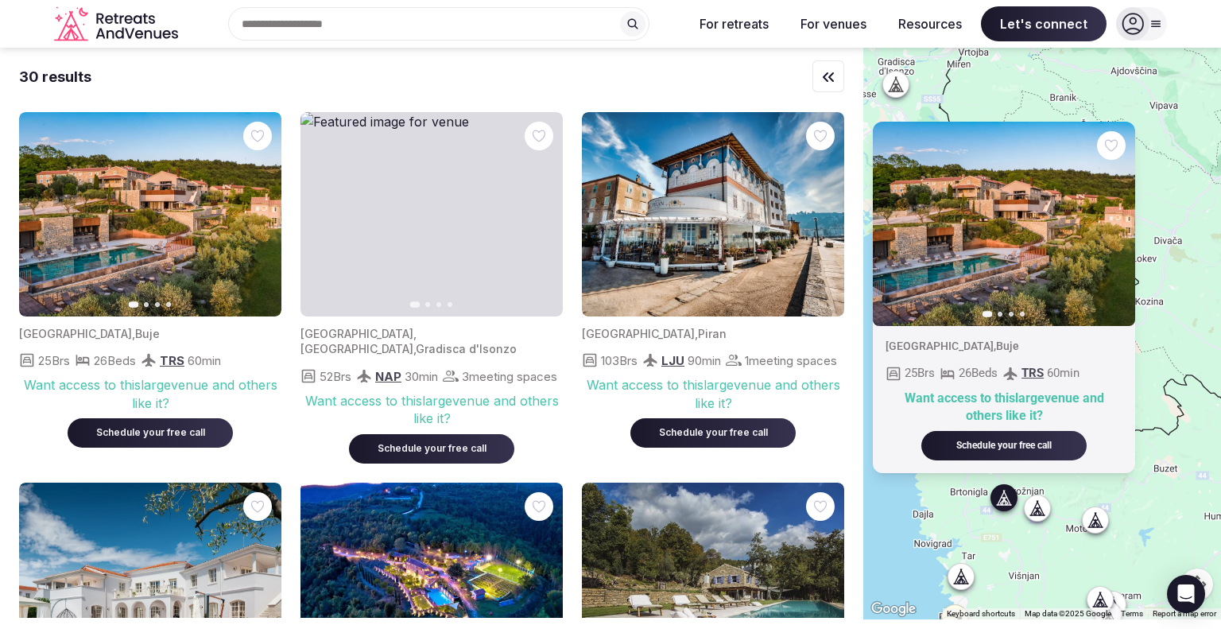
click at [174, 225] on img at bounding box center [150, 214] width 262 height 204
click at [254, 214] on icon "button" at bounding box center [259, 214] width 13 height 13
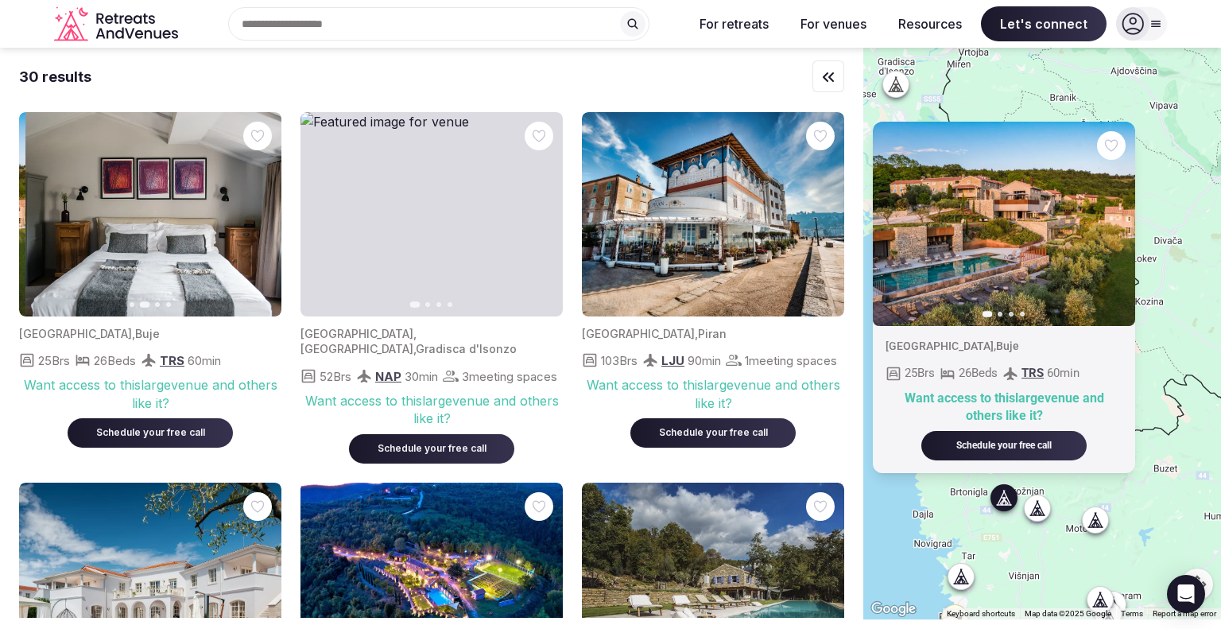
click at [254, 214] on icon "button" at bounding box center [259, 214] width 13 height 13
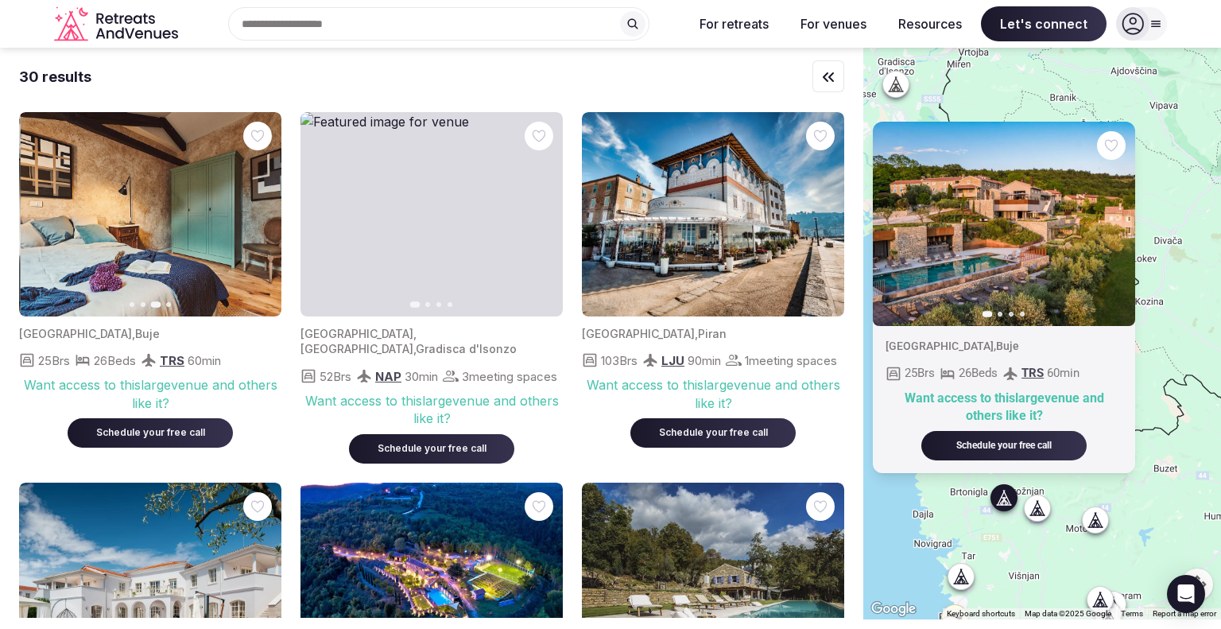
click at [254, 214] on icon "button" at bounding box center [259, 214] width 13 height 13
